Goal: Information Seeking & Learning: Learn about a topic

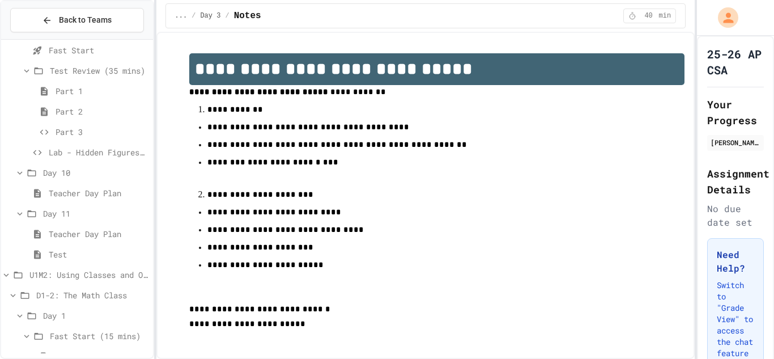
scroll to position [2496, 0]
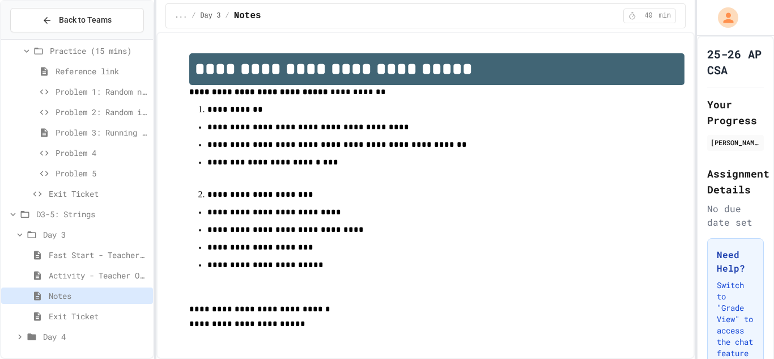
click at [72, 300] on span "Notes" at bounding box center [99, 296] width 100 height 12
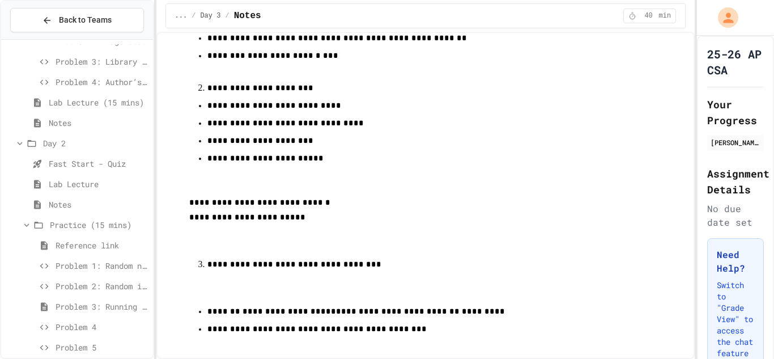
scroll to position [2314, 0]
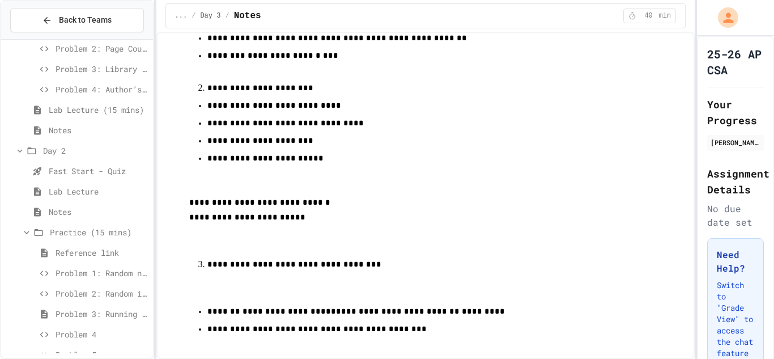
click at [80, 211] on span "Notes" at bounding box center [99, 212] width 100 height 12
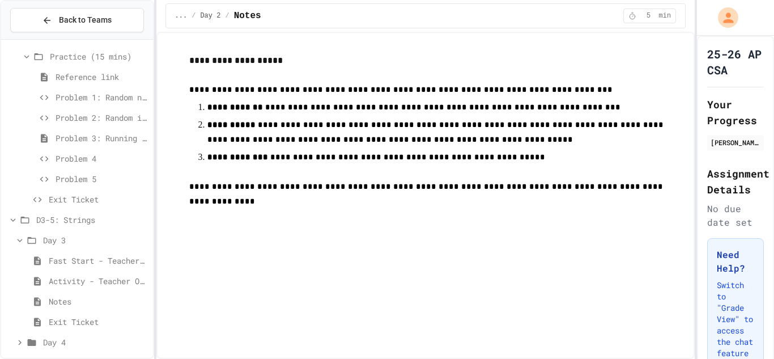
scroll to position [2496, 0]
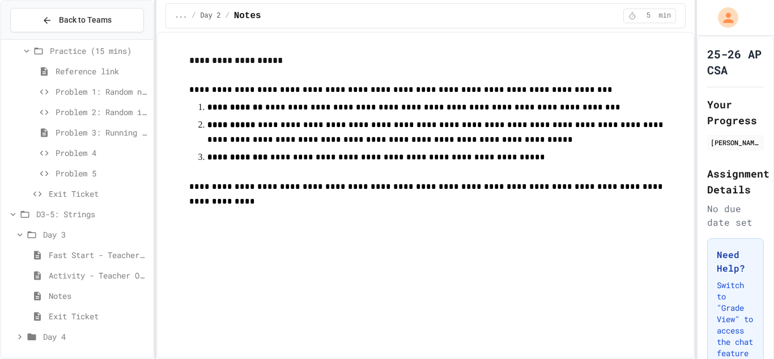
click at [89, 291] on span "Notes" at bounding box center [99, 296] width 100 height 12
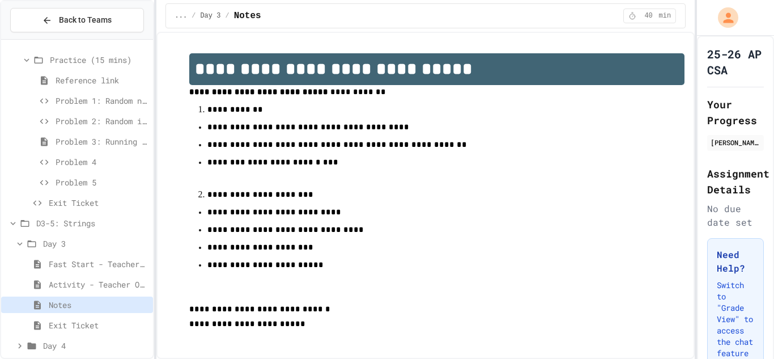
click at [112, 160] on span "Problem 4" at bounding box center [102, 162] width 93 height 12
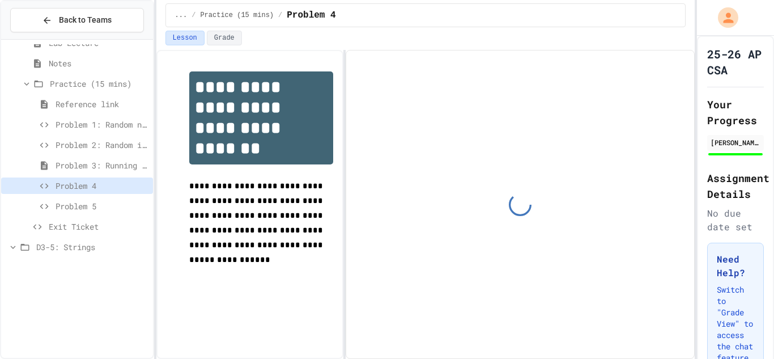
scroll to position [2335, 0]
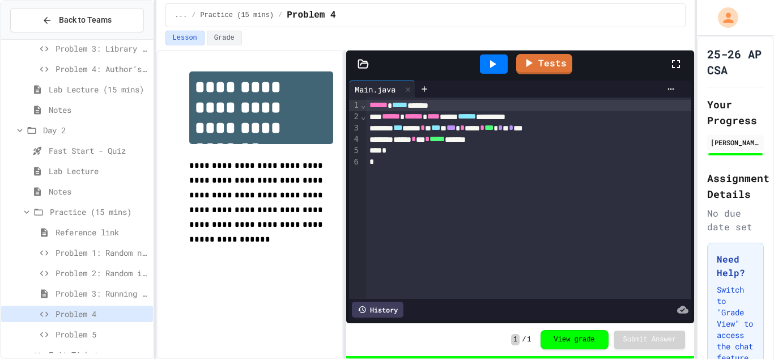
click at [96, 251] on span "Problem 1: Random number between 1-100" at bounding box center [102, 253] width 93 height 12
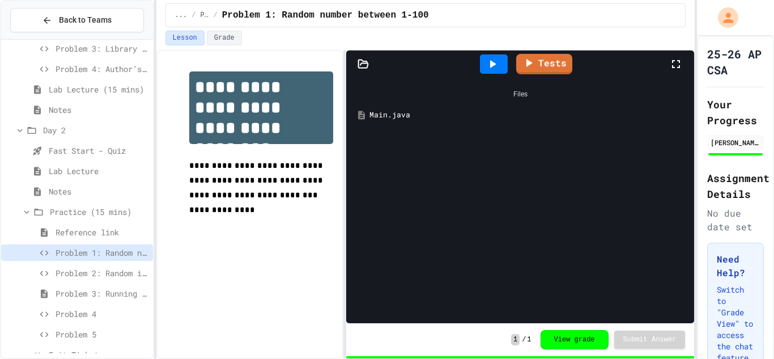
click at [112, 267] on span "Problem 2: Random integer between 25-75" at bounding box center [102, 273] width 93 height 12
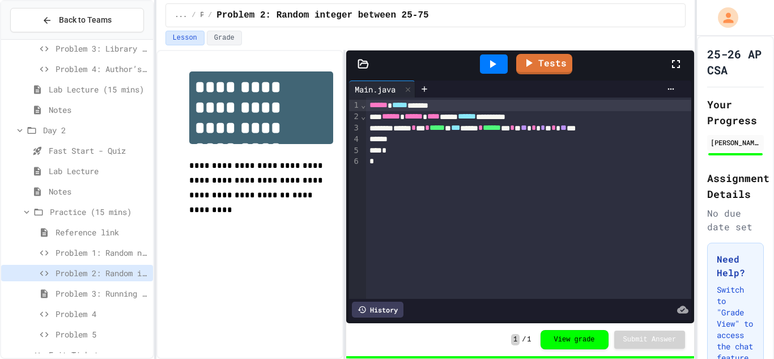
click at [109, 296] on span "Problem 3: Running programs" at bounding box center [102, 293] width 93 height 12
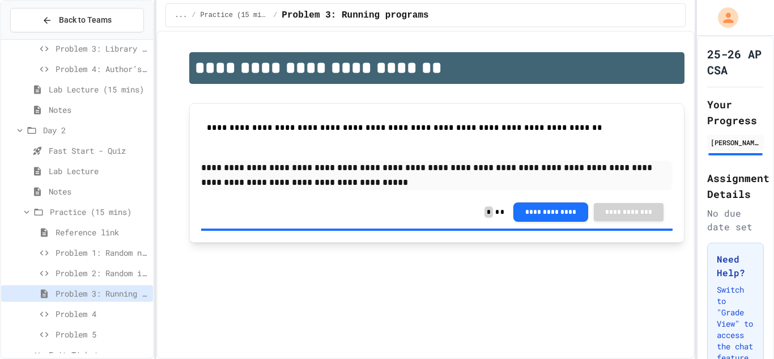
click at [109, 312] on span "Problem 4" at bounding box center [102, 314] width 93 height 12
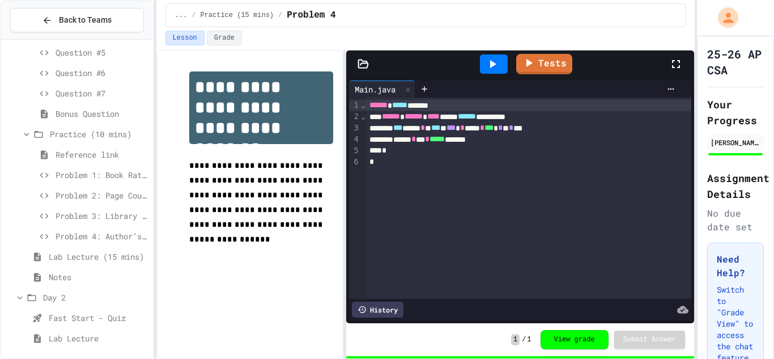
scroll to position [2146, 0]
click at [100, 199] on span "Problem 1: Book Rating Difference" at bounding box center [102, 196] width 93 height 12
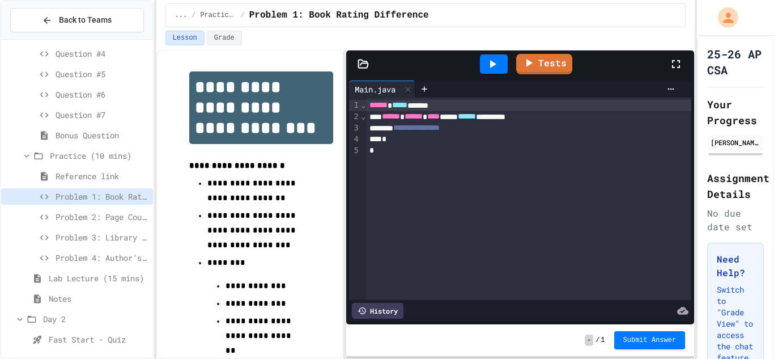
scroll to position [22, 0]
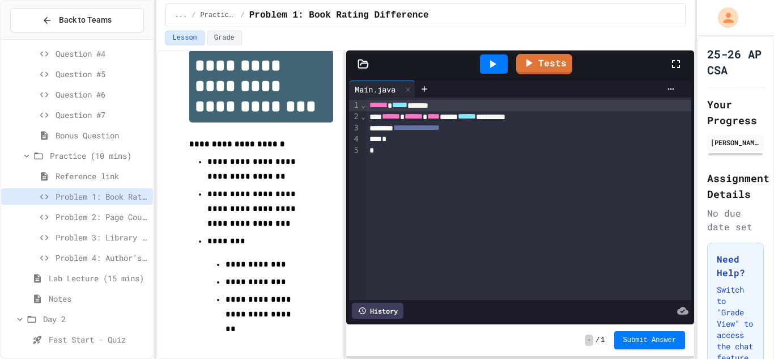
click at [103, 220] on span "Problem 2: Page Count Comparison" at bounding box center [102, 217] width 93 height 12
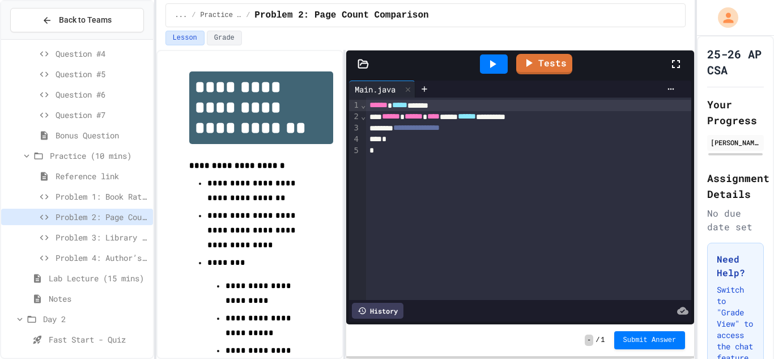
click at [86, 296] on span "Notes" at bounding box center [99, 298] width 100 height 12
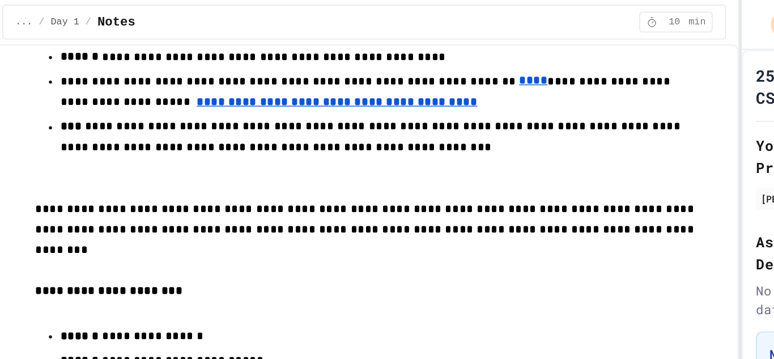
scroll to position [193, 0]
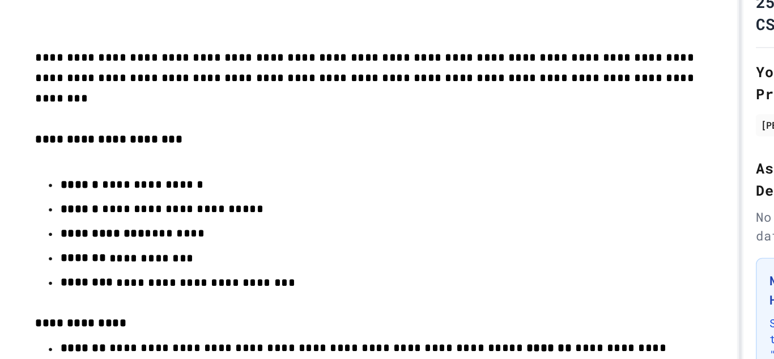
click at [353, 231] on p "**********" at bounding box center [437, 238] width 460 height 15
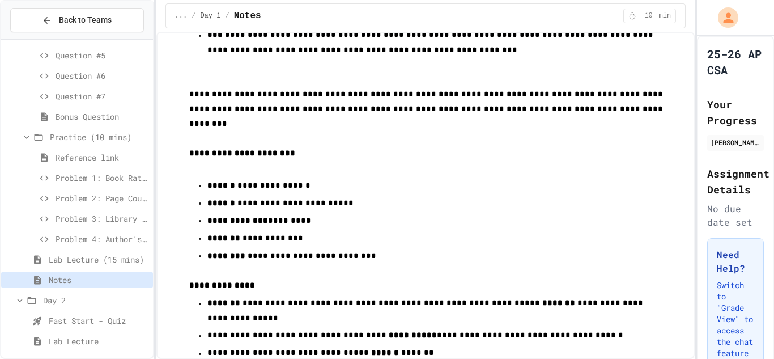
scroll to position [2167, 0]
click at [78, 172] on span "Problem 1: Book Rating Difference" at bounding box center [102, 175] width 93 height 12
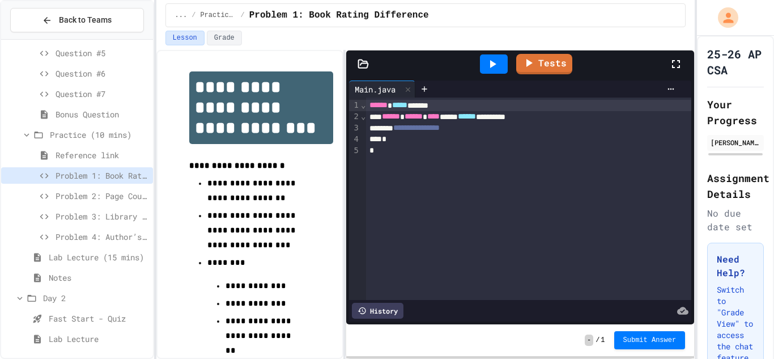
click at [75, 190] on span "Problem 2: Page Count Comparison" at bounding box center [102, 196] width 93 height 12
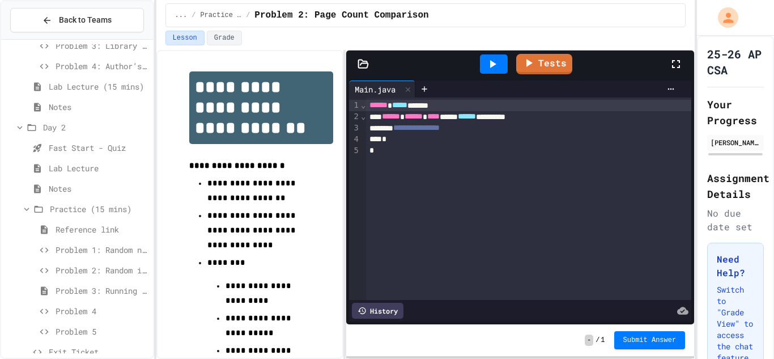
scroll to position [2343, 0]
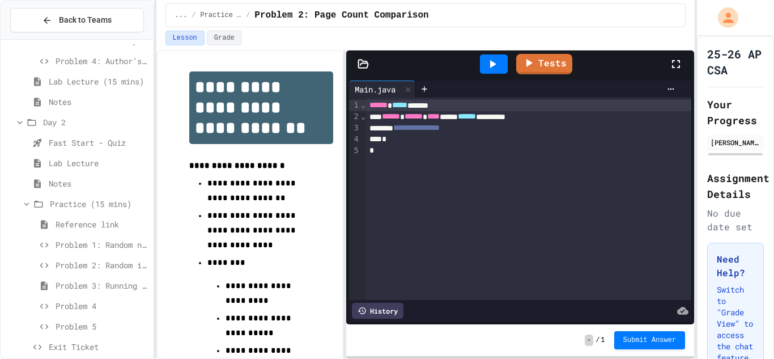
click at [88, 241] on span "Problem 1: Random number between 1-100" at bounding box center [102, 245] width 93 height 12
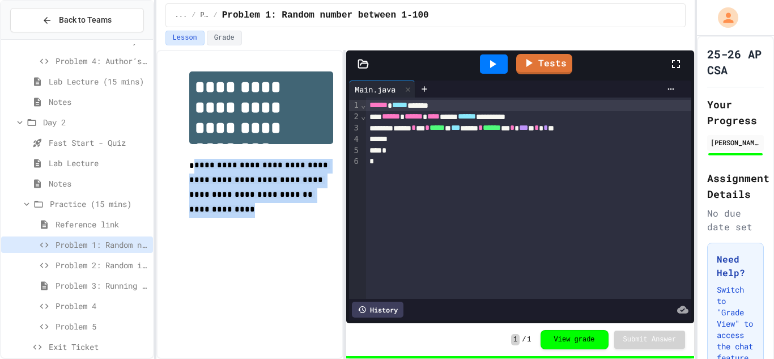
drag, startPoint x: 319, startPoint y: 194, endPoint x: 192, endPoint y: 163, distance: 130.6
click at [192, 163] on p "**********" at bounding box center [261, 188] width 144 height 59
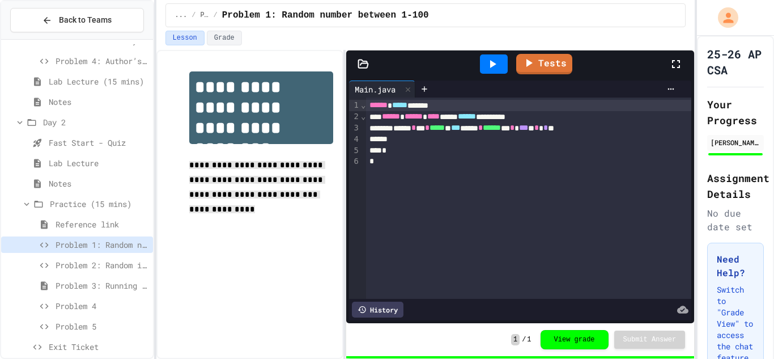
click at [280, 231] on div "**********" at bounding box center [249, 204] width 187 height 309
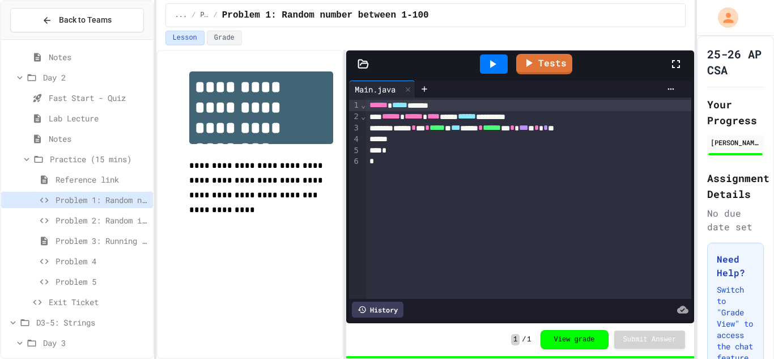
scroll to position [2393, 0]
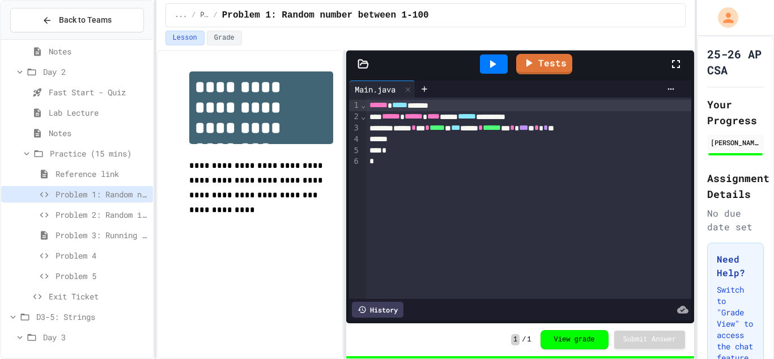
click at [107, 212] on span "Problem 2: Random integer between 25-75" at bounding box center [102, 215] width 93 height 12
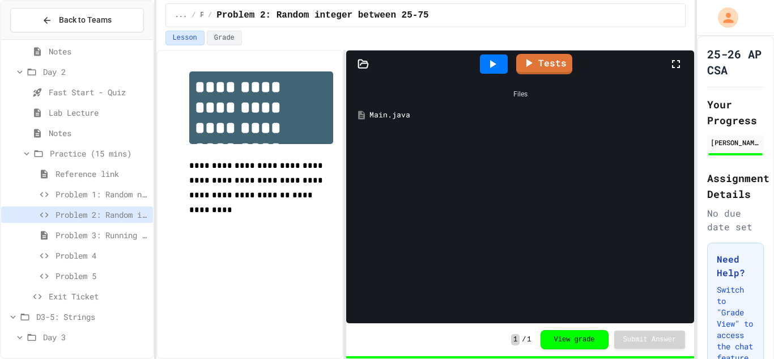
click at [399, 116] on div "Main.java" at bounding box center [529, 114] width 318 height 11
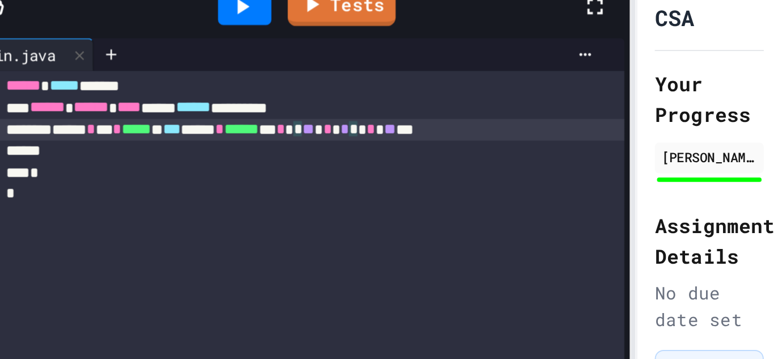
drag, startPoint x: 585, startPoint y: 127, endPoint x: 622, endPoint y: 133, distance: 37.3
click at [624, 132] on div "****** * *** * ***** ** *** ****** * ****** ** * * ** * * * * ** ***" at bounding box center [528, 127] width 325 height 11
click at [622, 133] on div "****** * *** * ***** ** *** ****** * ****** ** * * ** * * * * ** ***" at bounding box center [528, 127] width 325 height 11
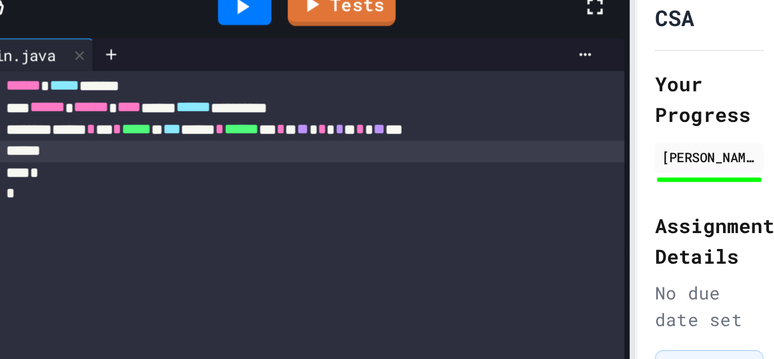
click at [614, 143] on div "To enrich screen reader interactions, please activate Accessibility in Grammarl…" at bounding box center [528, 139] width 325 height 11
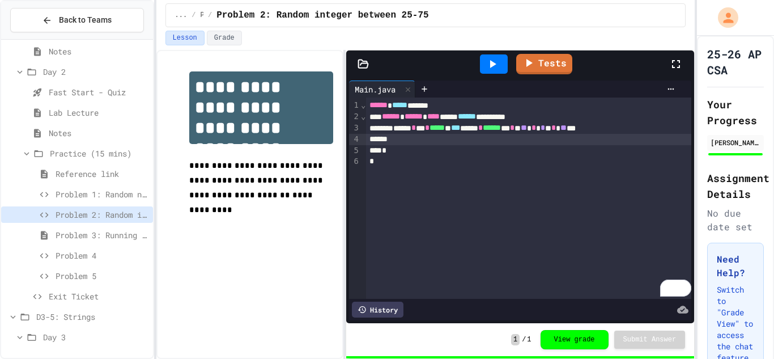
click at [114, 236] on span "Problem 3: Running programs" at bounding box center [102, 235] width 93 height 12
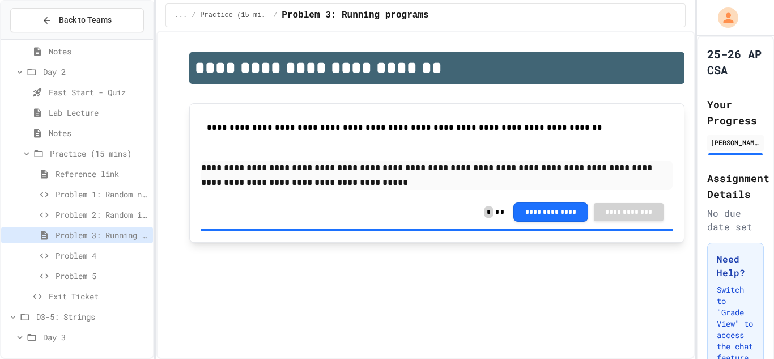
click at [112, 253] on span "Problem 4" at bounding box center [102, 255] width 93 height 12
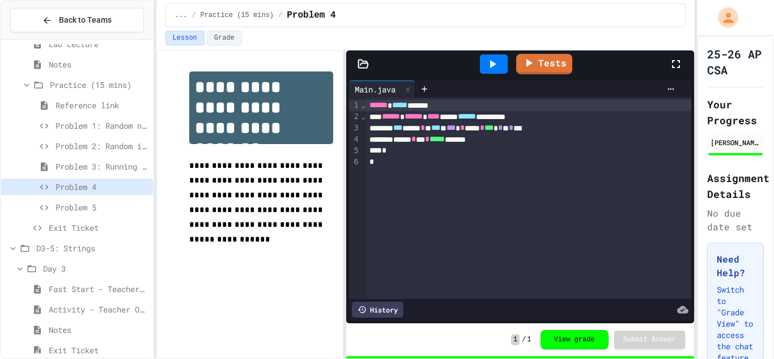
scroll to position [2466, 0]
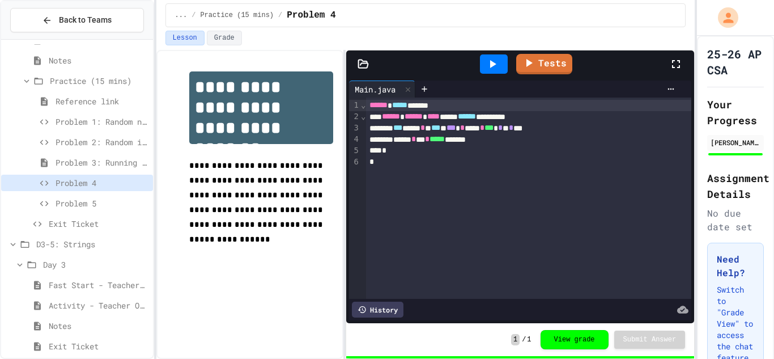
click at [87, 203] on span "Problem 5" at bounding box center [102, 203] width 93 height 12
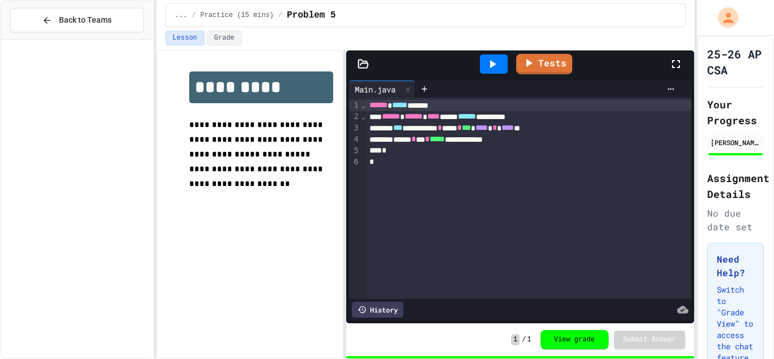
scroll to position [2496, 0]
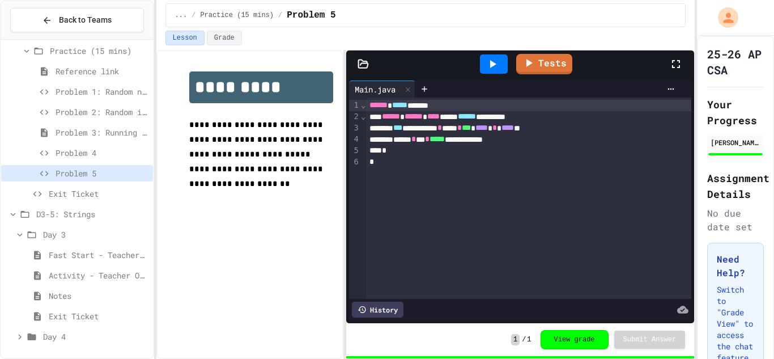
click at [73, 337] on span "Day 4" at bounding box center [95, 336] width 105 height 12
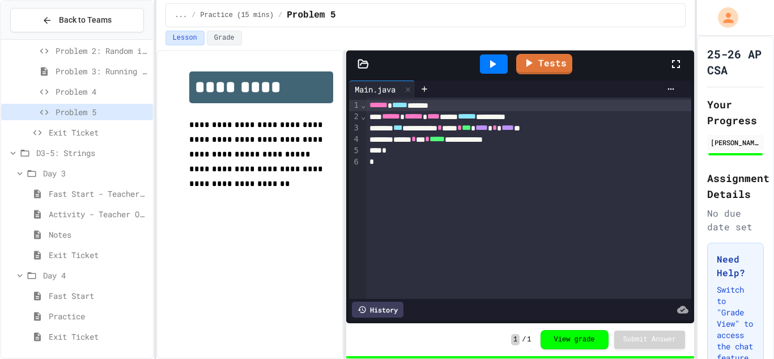
click at [87, 236] on span "Notes" at bounding box center [99, 234] width 100 height 12
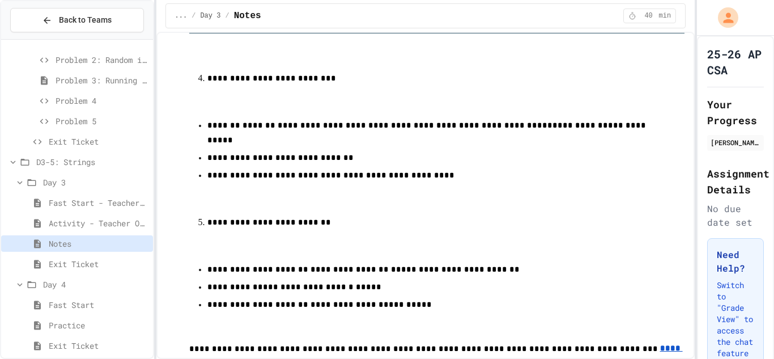
scroll to position [593, 0]
